Goal: Task Accomplishment & Management: Manage account settings

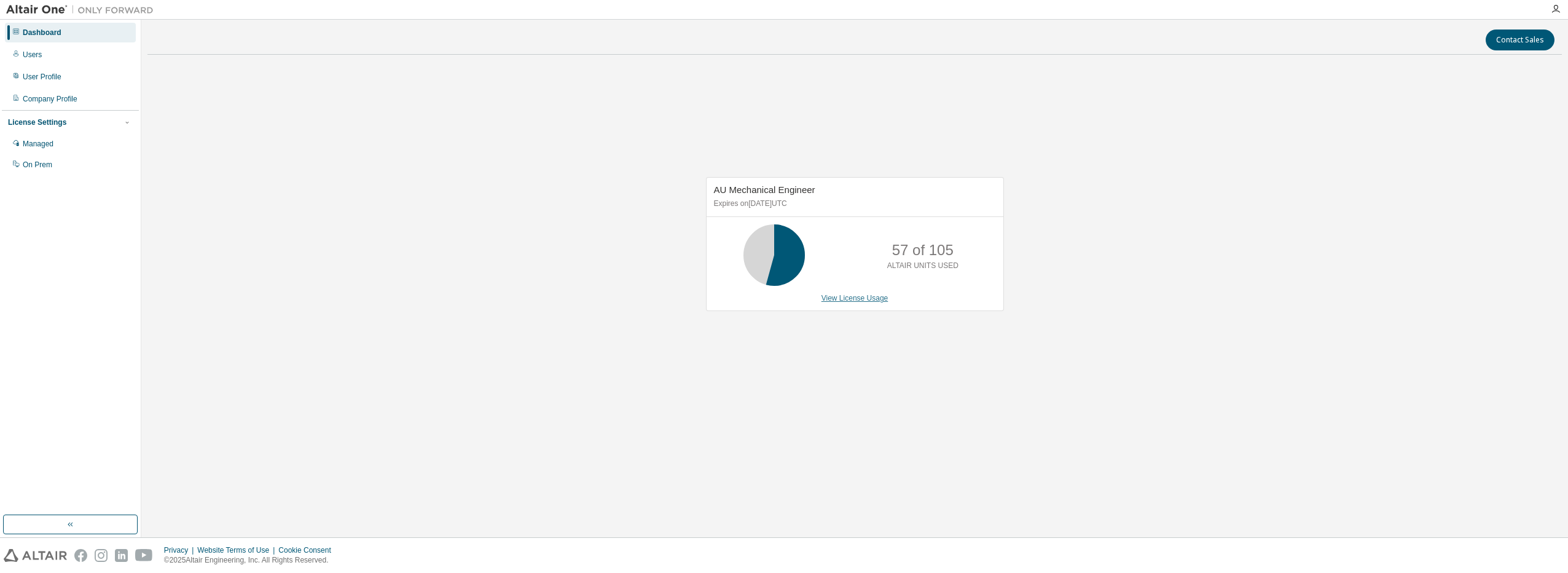
click at [842, 301] on link "View License Usage" at bounding box center [855, 298] width 67 height 9
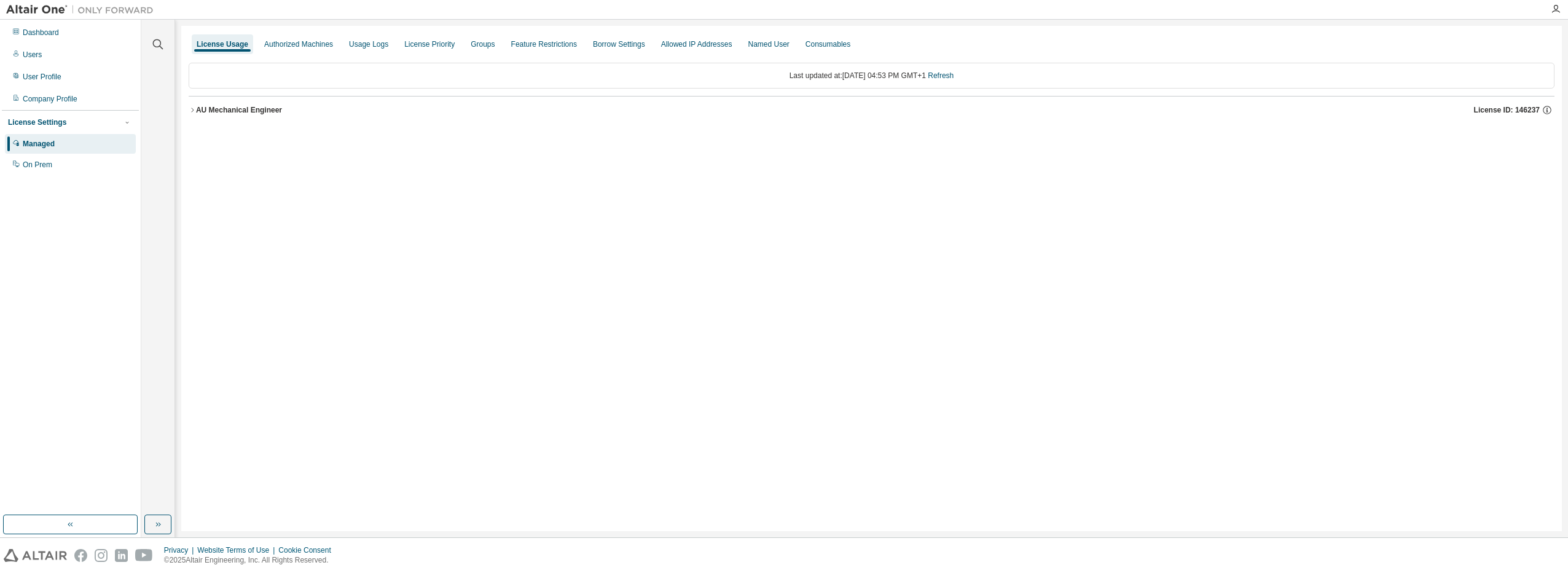
click at [191, 110] on icon "button" at bounding box center [192, 110] width 8 height 8
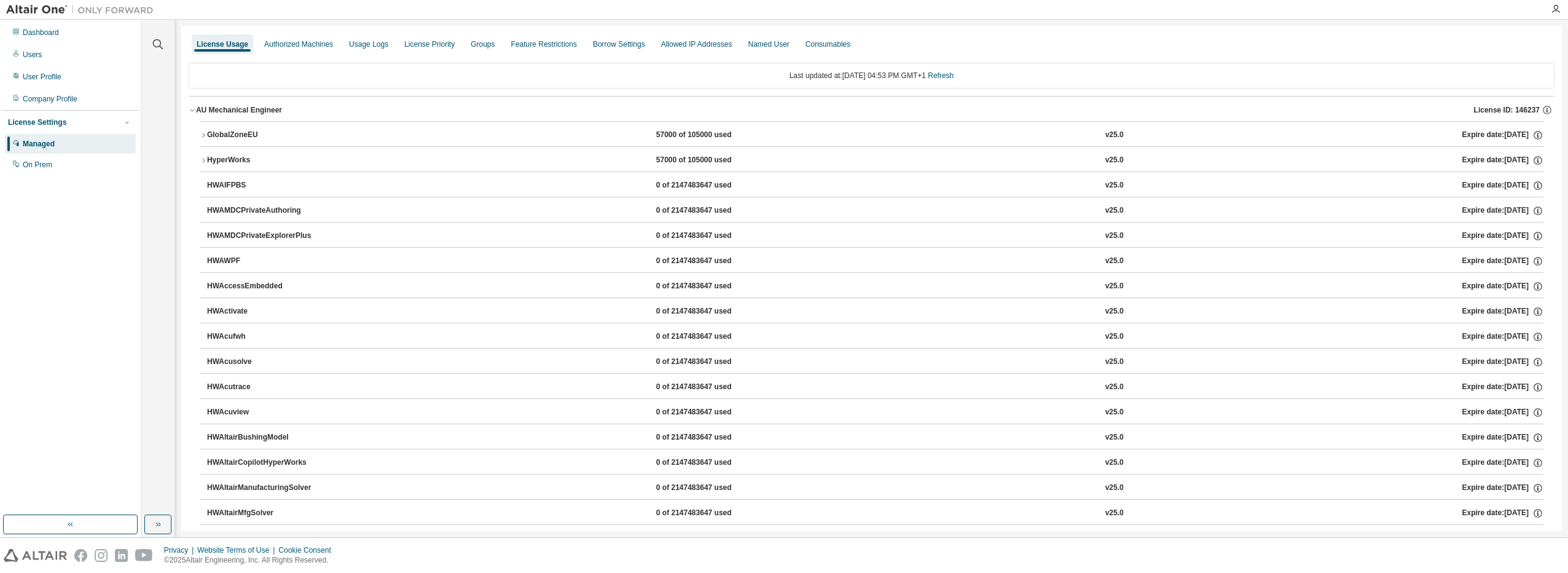
click at [201, 135] on icon "button" at bounding box center [203, 135] width 8 height 8
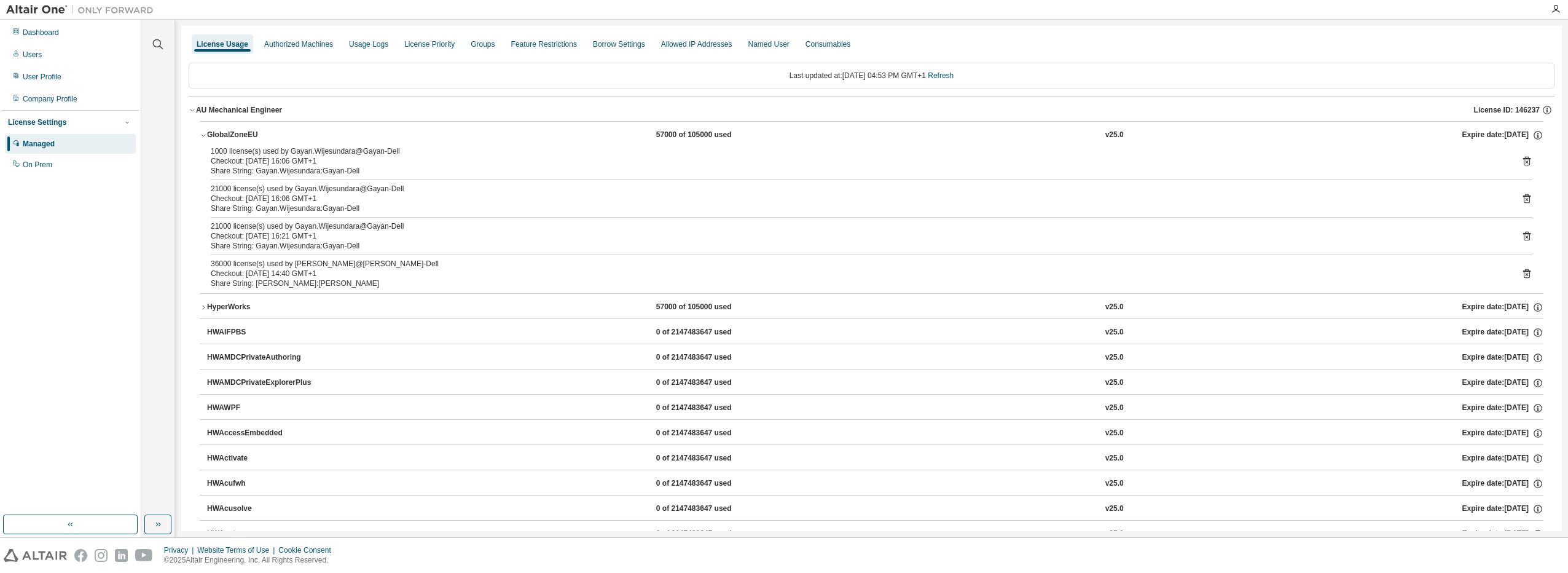
click at [236, 106] on div "AU Mechanical Engineer" at bounding box center [239, 110] width 86 height 10
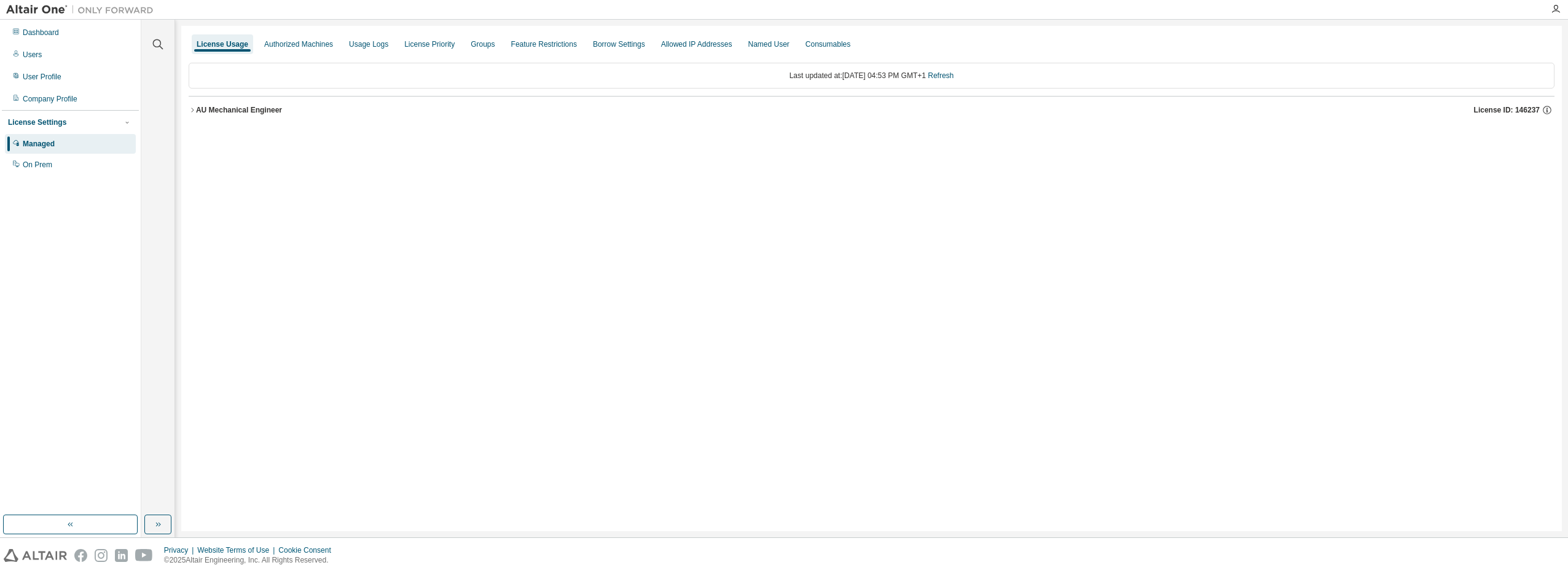
click at [228, 106] on div "AU Mechanical Engineer" at bounding box center [239, 110] width 86 height 10
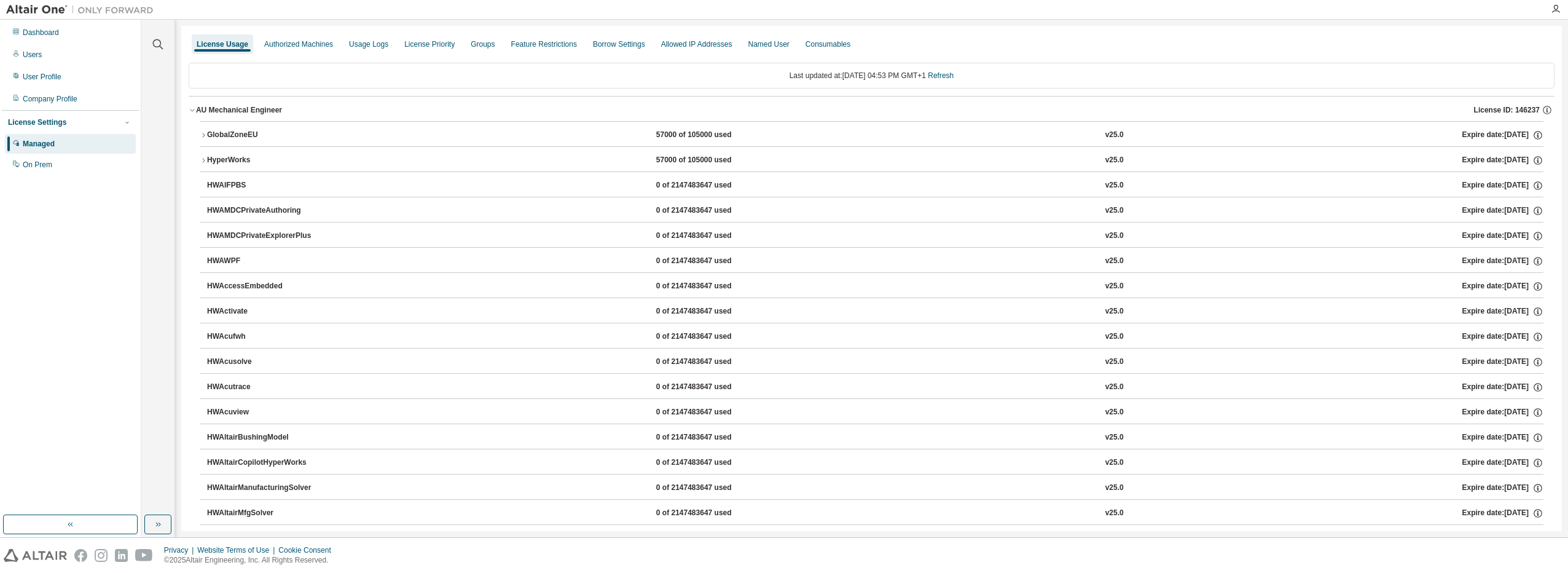
click at [233, 134] on div "GlobalZoneEU" at bounding box center [262, 135] width 110 height 11
